Goal: Information Seeking & Learning: Compare options

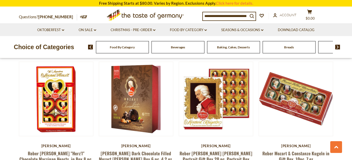
scroll to position [577, 0]
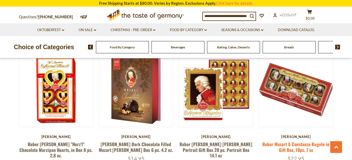
click at [301, 141] on link "Reber Mozart & Constanze Kugeln in Gift Box, 10pc, 7 oz" at bounding box center [295, 147] width 67 height 12
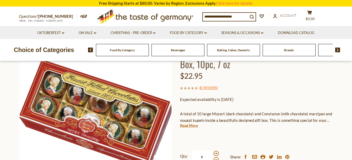
scroll to position [52, 0]
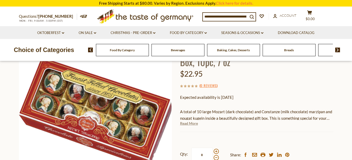
click at [193, 123] on link "Read More" at bounding box center [189, 123] width 18 height 5
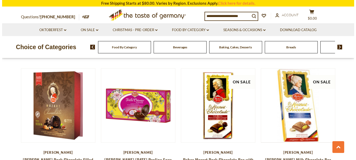
scroll to position [701, 0]
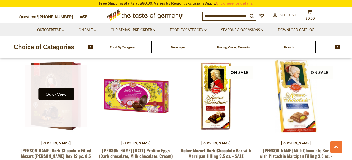
click at [66, 88] on button "Quick View" at bounding box center [55, 94] width 35 height 12
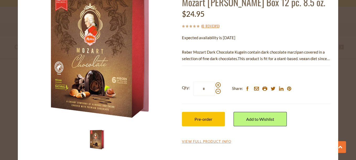
scroll to position [51, 0]
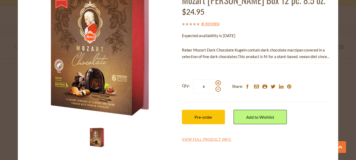
click at [301, 48] on p "Reber Mozart Dark Chocolate Kugeln contain dark chocolate marzipan covered in a…" at bounding box center [256, 53] width 148 height 13
click at [295, 56] on p "Reber Mozart Dark Chocolate Kugeln contain dark chocolate marzipan covered in a…" at bounding box center [256, 53] width 148 height 13
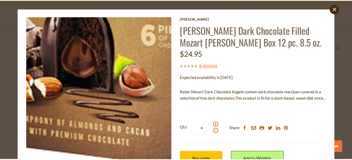
scroll to position [0, 0]
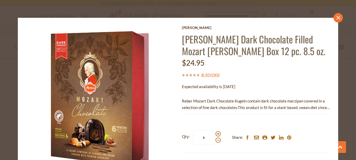
click at [334, 20] on link "close" at bounding box center [337, 17] width 9 height 9
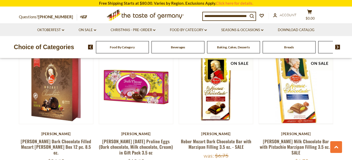
scroll to position [701, 0]
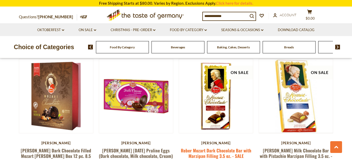
click at [226, 148] on link "Reber Mozart Dark Chocolate Bar with Marzipan Filling 3.5 oz. - SALE" at bounding box center [216, 154] width 71 height 12
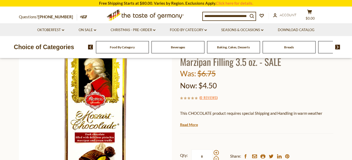
scroll to position [52, 0]
click at [189, 125] on link "Read More" at bounding box center [189, 125] width 18 height 5
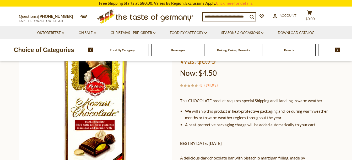
scroll to position [0, 0]
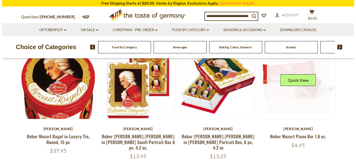
scroll to position [52, 0]
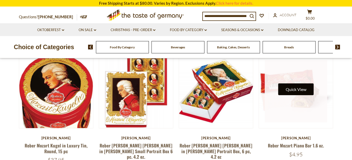
click at [303, 91] on button "Quick View" at bounding box center [295, 90] width 35 height 12
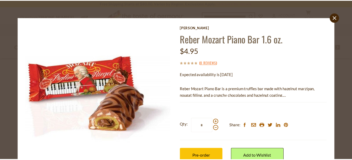
scroll to position [0, 0]
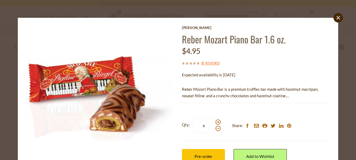
drag, startPoint x: 335, startPoint y: 16, endPoint x: 333, endPoint y: 19, distance: 4.1
click at [336, 17] on icon "close" at bounding box center [338, 18] width 4 height 4
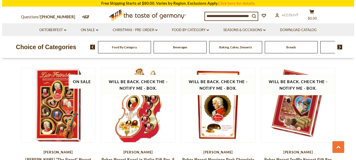
scroll to position [839, 0]
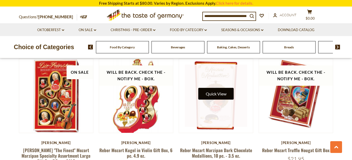
click at [222, 88] on button "Quick View" at bounding box center [215, 94] width 35 height 12
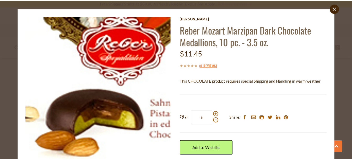
scroll to position [0, 0]
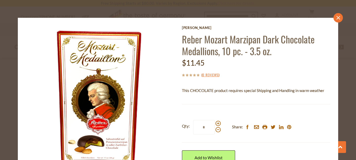
click at [336, 20] on icon "close" at bounding box center [338, 18] width 4 height 4
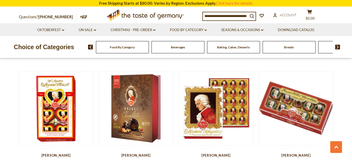
scroll to position [551, 0]
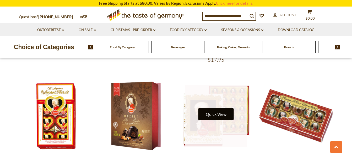
click at [211, 109] on button "Quick View" at bounding box center [215, 115] width 35 height 12
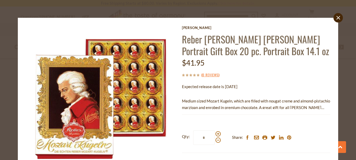
click at [299, 109] on p "Medium sized Mozart Kugeln, which are filled with nougat creme and almond-pista…" at bounding box center [256, 104] width 148 height 13
click at [336, 19] on icon "close" at bounding box center [338, 18] width 4 height 4
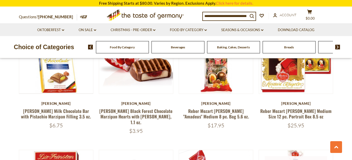
scroll to position [210, 0]
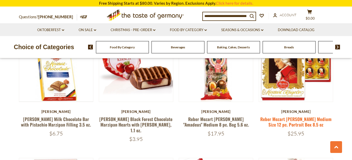
click at [306, 118] on link "Reber Mozart [PERSON_NAME] Medium Size 12 pc. Portrait Box 8.5 oz" at bounding box center [295, 122] width 71 height 12
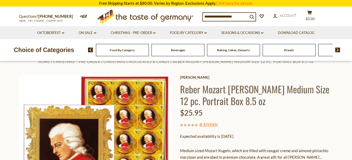
scroll to position [52, 0]
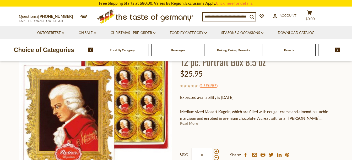
click at [191, 125] on link "Read More" at bounding box center [189, 123] width 18 height 5
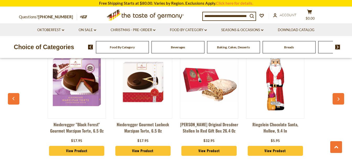
scroll to position [419, 0]
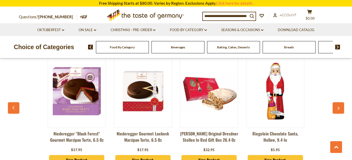
click at [342, 105] on button "button" at bounding box center [339, 109] width 12 height 12
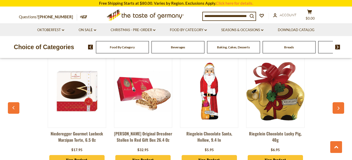
click at [342, 105] on button "button" at bounding box center [339, 109] width 12 height 12
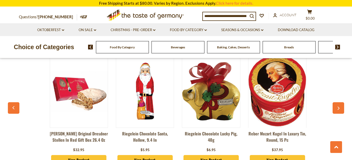
scroll to position [0, 132]
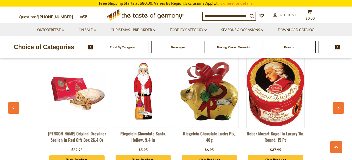
click at [342, 105] on button "button" at bounding box center [339, 109] width 12 height 12
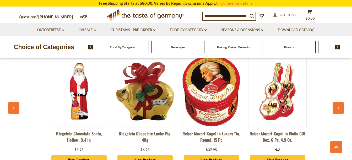
scroll to position [0, 198]
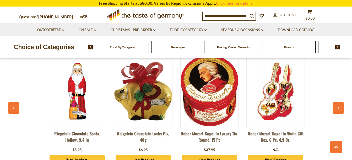
click at [342, 105] on button "button" at bounding box center [339, 109] width 12 height 12
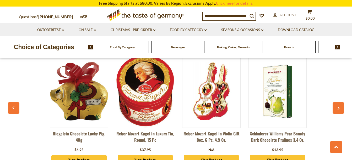
scroll to position [0, 264]
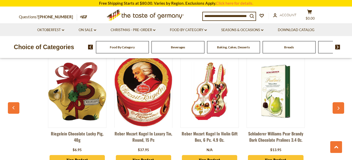
click at [342, 105] on button "button" at bounding box center [339, 109] width 12 height 12
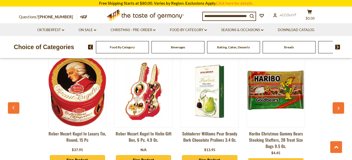
click at [342, 105] on button "button" at bounding box center [339, 109] width 12 height 12
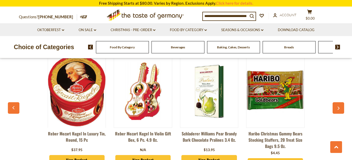
click at [338, 107] on icon "button" at bounding box center [338, 109] width 3 height 4
click at [339, 107] on icon "button" at bounding box center [339, 108] width 2 height 3
click at [11, 103] on button "button" at bounding box center [14, 109] width 12 height 12
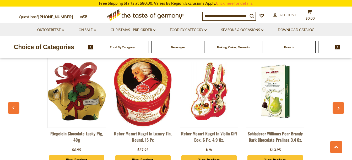
click at [11, 103] on button "button" at bounding box center [14, 109] width 12 height 12
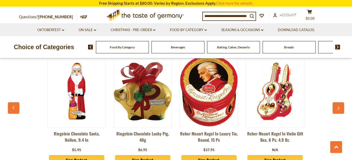
click at [11, 103] on button "button" at bounding box center [14, 109] width 12 height 12
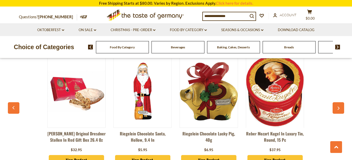
click at [11, 103] on button "button" at bounding box center [14, 109] width 12 height 12
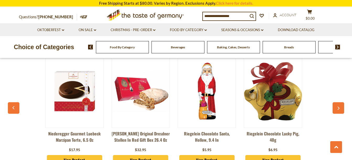
scroll to position [0, 67]
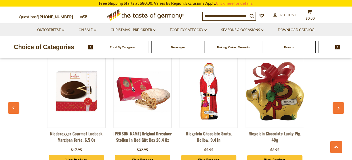
click at [11, 103] on button "button" at bounding box center [14, 109] width 12 height 12
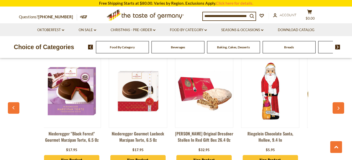
scroll to position [0, 1]
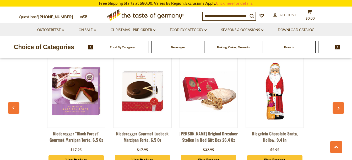
click at [11, 103] on button "button" at bounding box center [14, 109] width 12 height 12
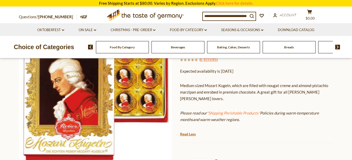
scroll to position [52, 0]
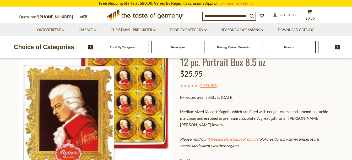
click at [206, 14] on input at bounding box center [225, 15] width 45 height 7
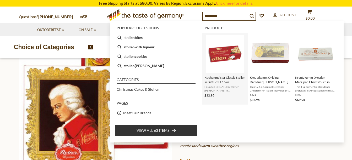
type input "*******"
click at [224, 77] on span "Kuchenmeister Classic Stollen in Gift Box 17.6 oz" at bounding box center [224, 80] width 41 height 9
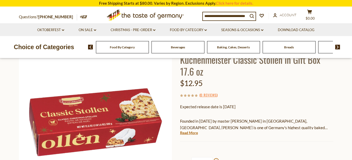
scroll to position [52, 0]
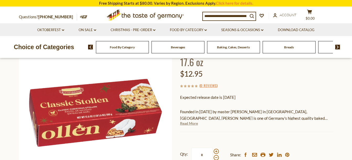
click at [193, 123] on link "Read More" at bounding box center [189, 123] width 18 height 5
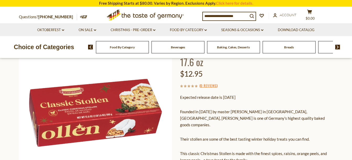
click at [338, 47] on img at bounding box center [337, 47] width 5 height 5
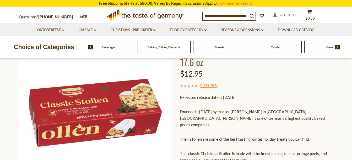
click at [338, 47] on img at bounding box center [337, 47] width 5 height 5
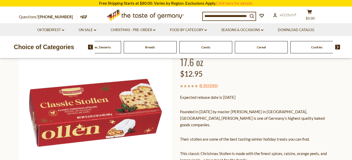
click at [254, 18] on icon "search_icon" at bounding box center [252, 16] width 4 height 4
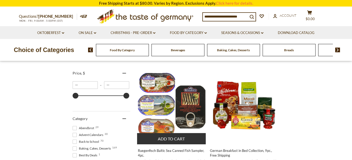
scroll to position [105, 0]
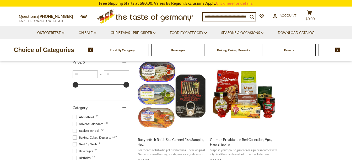
drag, startPoint x: 250, startPoint y: 14, endPoint x: 190, endPoint y: 24, distance: 60.3
click at [190, 24] on div "Questions? 800-881-6419 MON - FRI, 9:00AM - 5:00PM (EST) .st0{fill:#EDD300;} .s…" at bounding box center [176, 16] width 322 height 19
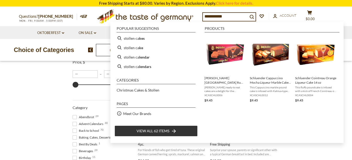
type input "**********"
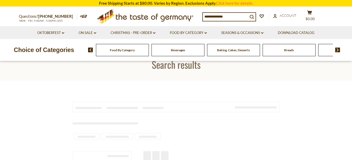
type input "**********"
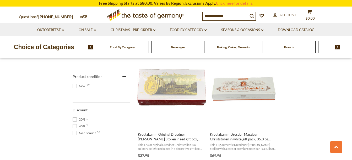
scroll to position [367, 0]
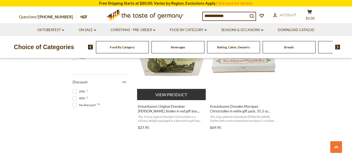
click at [176, 108] on span "Kreutzkamm Original Dresdner [PERSON_NAME] Stollen in red gift box, 17.6 oz (50…" at bounding box center [172, 108] width 68 height 9
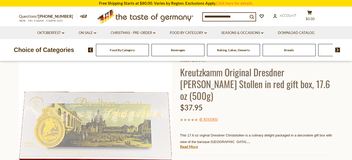
scroll to position [52, 0]
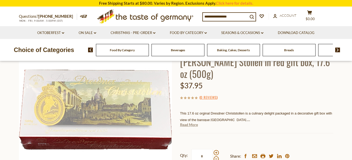
click at [184, 122] on link "Read More" at bounding box center [189, 124] width 18 height 5
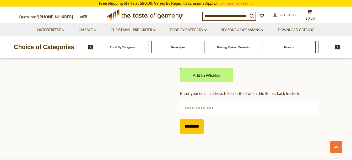
scroll to position [236, 0]
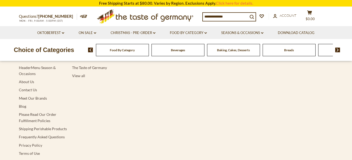
type input "**********"
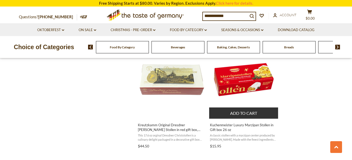
scroll to position [472, 0]
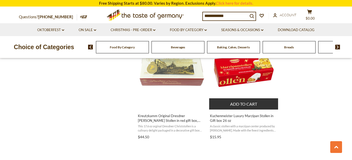
click at [238, 116] on span "Kuchenmeister Luxury Marzipan Stollen in Gift box 26 oz" at bounding box center [244, 118] width 68 height 9
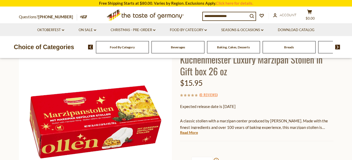
scroll to position [52, 0]
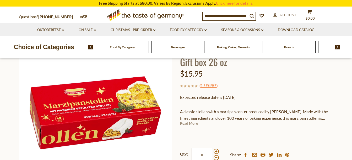
click at [190, 123] on link "Read More" at bounding box center [189, 123] width 18 height 5
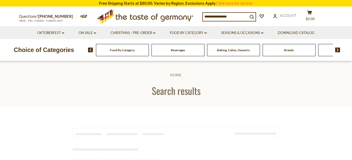
type input "**********"
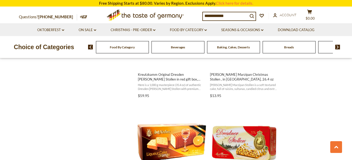
scroll to position [708, 0]
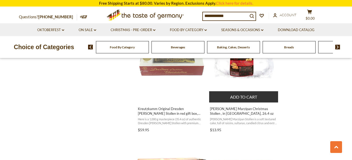
click at [232, 109] on span "[PERSON_NAME] Marzipan Christmas Stollen , in [GEOGRAPHIC_DATA], 26.4 oz" at bounding box center [244, 111] width 68 height 9
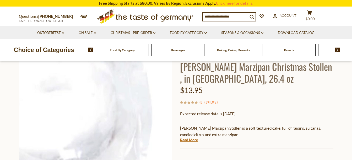
scroll to position [52, 0]
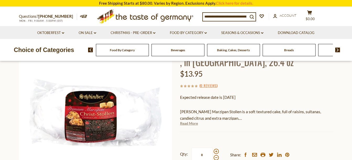
click at [190, 126] on link "Read More" at bounding box center [189, 123] width 18 height 5
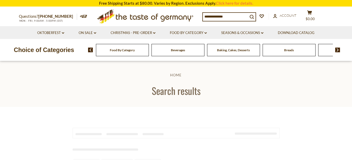
type input "**********"
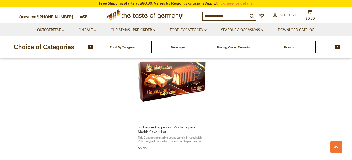
scroll to position [970, 0]
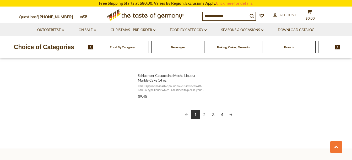
click at [207, 117] on link "2" at bounding box center [204, 114] width 9 height 9
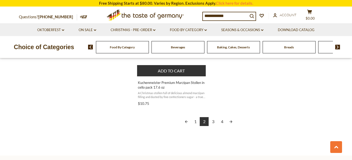
scroll to position [970, 0]
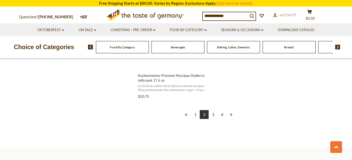
click at [214, 117] on link "3" at bounding box center [213, 114] width 9 height 9
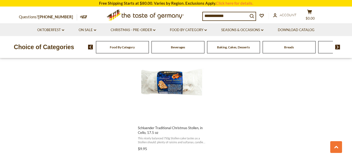
scroll to position [944, 0]
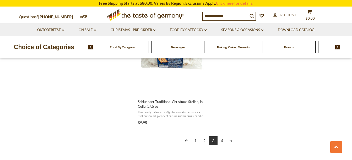
click at [223, 142] on link "4" at bounding box center [222, 141] width 9 height 9
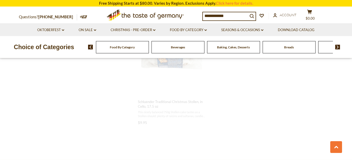
scroll to position [505, 0]
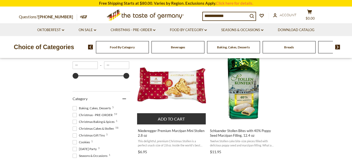
scroll to position [105, 0]
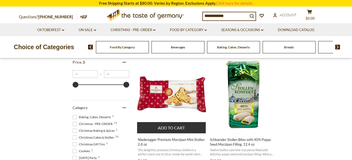
click at [183, 98] on img "Niederegger Premium Marzipan Mini Stollen 2.8 oz" at bounding box center [171, 94] width 69 height 69
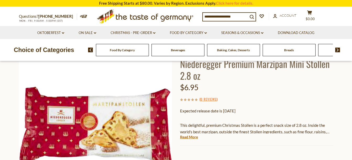
scroll to position [52, 0]
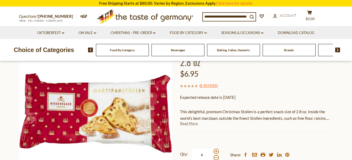
click at [191, 124] on link "Read More" at bounding box center [189, 123] width 18 height 5
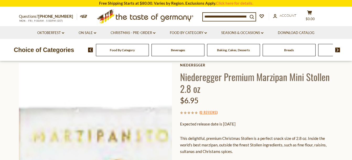
scroll to position [0, 0]
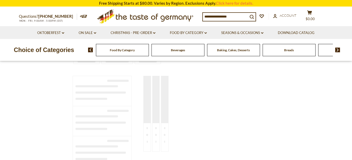
type input "**********"
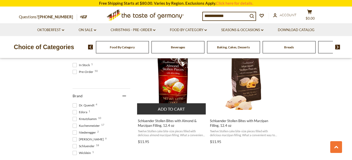
scroll to position [236, 0]
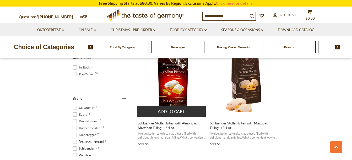
click at [168, 123] on span "Schluender Stollen Bites with Almond & Marzipan Filling, 12.4 oz" at bounding box center [172, 125] width 68 height 9
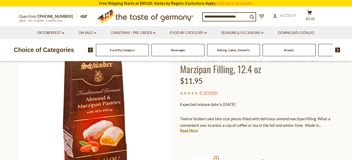
scroll to position [52, 0]
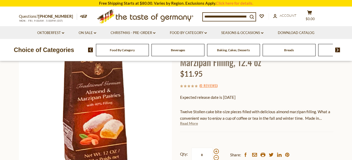
click at [184, 124] on link "Read More" at bounding box center [189, 123] width 18 height 5
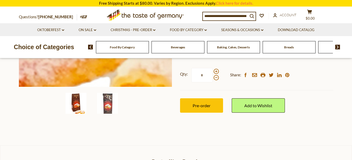
scroll to position [157, 0]
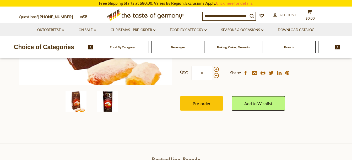
click at [107, 107] on img at bounding box center [107, 101] width 21 height 21
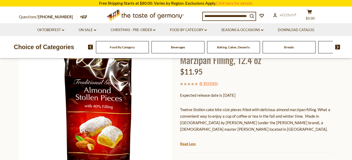
scroll to position [26, 0]
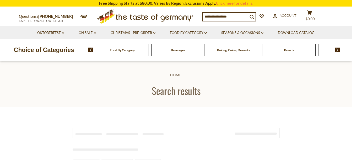
scroll to position [236, 0]
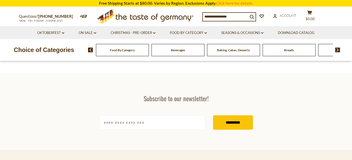
type input "**********"
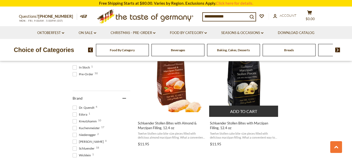
click at [243, 87] on img "Schluender Stollen Bites with Marzipan Filling, 12.4 oz" at bounding box center [243, 77] width 69 height 69
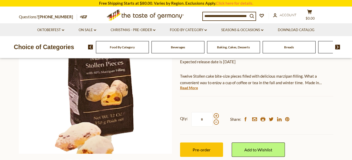
scroll to position [79, 0]
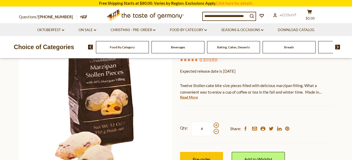
click at [195, 98] on link "Read More" at bounding box center [189, 97] width 18 height 5
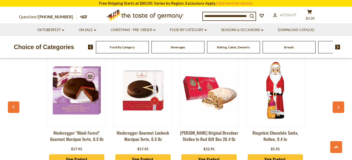
scroll to position [419, 0]
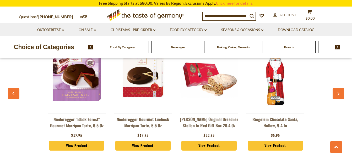
click at [144, 120] on link "Niederegger Gourmet Luebeck Marzipan Torte, 6.5 oz" at bounding box center [143, 124] width 58 height 16
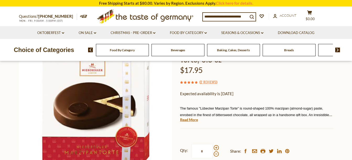
scroll to position [79, 0]
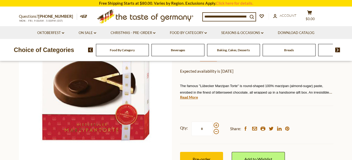
click at [184, 100] on div "Niederegger Niederegger Gourmet Luebeck Marzipan Torte, 6.5 oz $17.95 ( 2 Revie…" at bounding box center [256, 94] width 153 height 168
click at [190, 98] on link "Read More" at bounding box center [189, 97] width 18 height 5
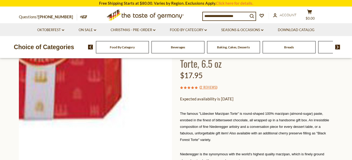
scroll to position [0, 0]
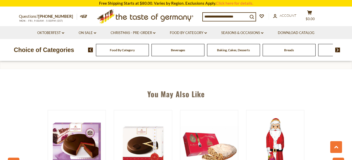
scroll to position [288, 0]
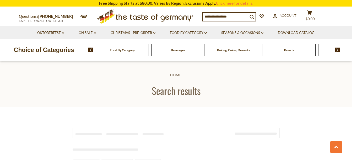
scroll to position [236, 0]
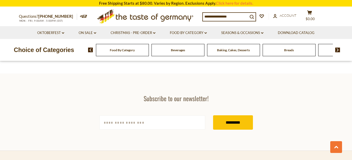
type input "**********"
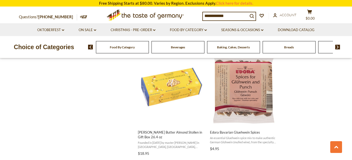
scroll to position [806, 0]
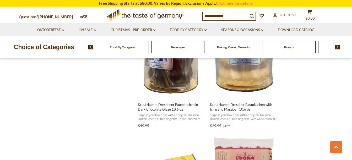
scroll to position [26, 0]
